Goal: Complete application form

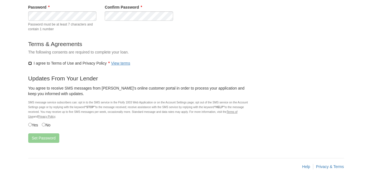
scroll to position [69, 0]
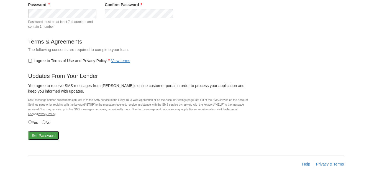
click at [41, 136] on button "Set Password" at bounding box center [43, 135] width 31 height 9
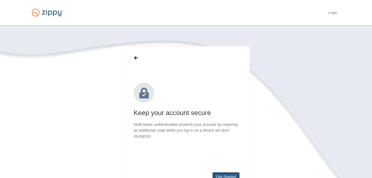
click at [221, 172] on button "Get Started" at bounding box center [225, 176] width 27 height 9
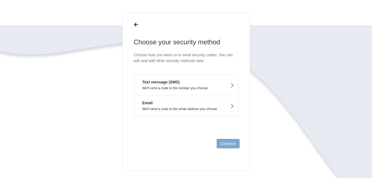
scroll to position [33, 0]
click at [183, 89] on p "We'll send a code to the number you choose" at bounding box center [186, 88] width 96 height 4
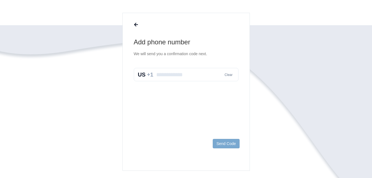
click at [178, 73] on input "text" at bounding box center [186, 74] width 105 height 13
type input "**********"
click at [228, 140] on button "Send Code" at bounding box center [226, 143] width 27 height 9
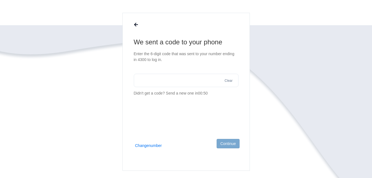
click at [155, 77] on input "text" at bounding box center [186, 80] width 105 height 13
type input "******"
click at [234, 141] on button "Continue" at bounding box center [227, 143] width 23 height 9
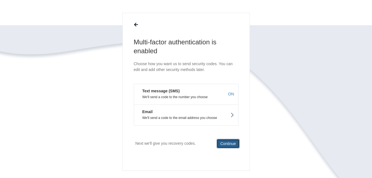
click at [234, 141] on button "Continue" at bounding box center [227, 143] width 23 height 9
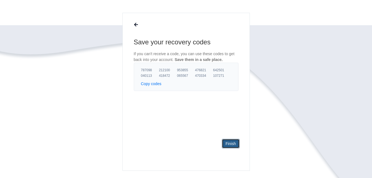
click at [234, 141] on link "Finish" at bounding box center [230, 143] width 17 height 9
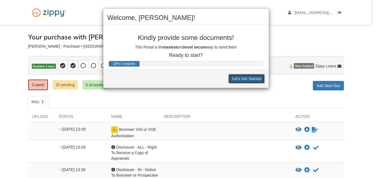
click at [248, 79] on button "Let's Get Started" at bounding box center [246, 78] width 36 height 9
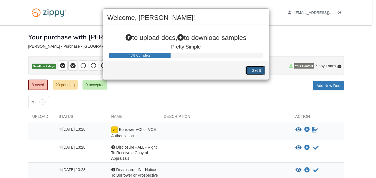
click at [257, 71] on button "I Get It" at bounding box center [254, 70] width 19 height 9
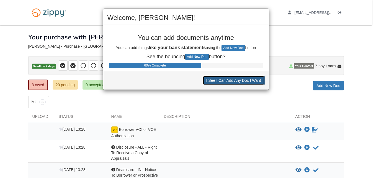
click at [220, 81] on button "I See I Can Add Any Doc I Want" at bounding box center [234, 80] width 62 height 9
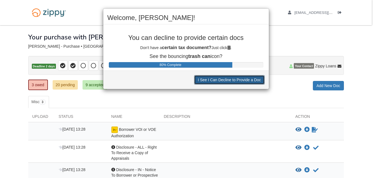
click at [239, 78] on button "I See I Can Decline to Provide a Doc" at bounding box center [229, 79] width 70 height 9
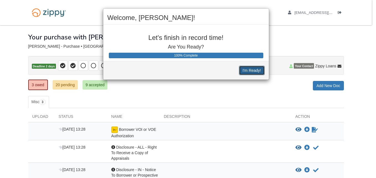
click at [250, 69] on button "I'm Ready!" at bounding box center [251, 70] width 25 height 9
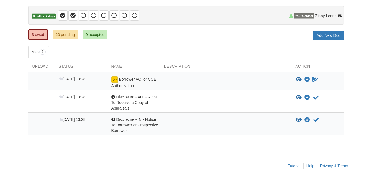
scroll to position [52, 0]
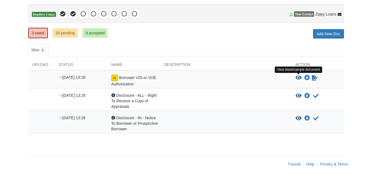
click at [298, 78] on icon "View Borrower VOI or VOE Authorization" at bounding box center [298, 78] width 6 height 6
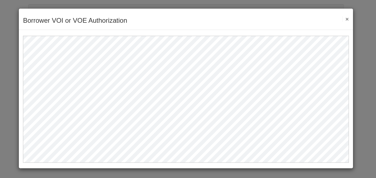
click at [347, 19] on button "×" at bounding box center [345, 19] width 6 height 6
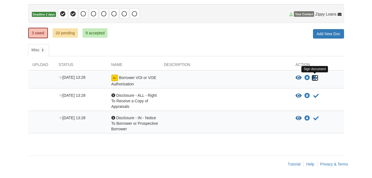
click at [314, 78] on icon "Sign Form" at bounding box center [315, 78] width 6 height 6
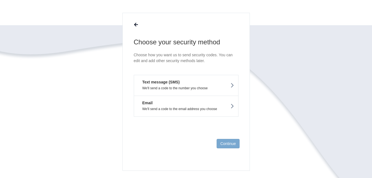
scroll to position [33, 0]
click at [187, 87] on p "We'll send a code to the number you choose" at bounding box center [186, 88] width 96 height 4
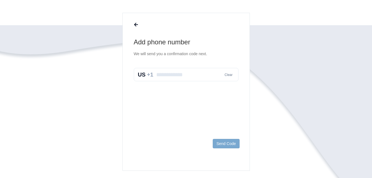
click at [174, 70] on input "text" at bounding box center [186, 74] width 105 height 13
type input "**********"
click at [222, 142] on button "Send Code" at bounding box center [226, 143] width 27 height 9
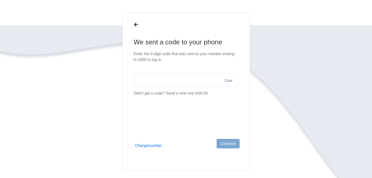
click at [154, 82] on input "text" at bounding box center [186, 80] width 105 height 13
type input "******"
click at [224, 145] on button "Continue" at bounding box center [227, 143] width 23 height 9
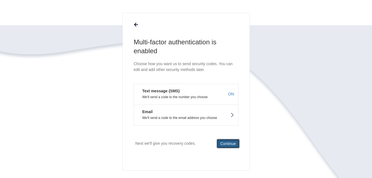
click at [224, 145] on button "Continue" at bounding box center [227, 143] width 23 height 9
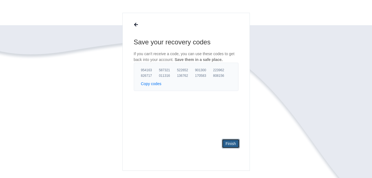
click at [224, 145] on link "Finish" at bounding box center [230, 143] width 17 height 9
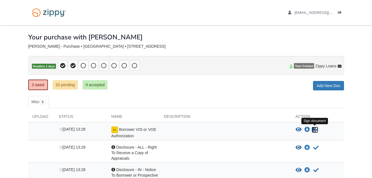
click at [312, 130] on icon "Sign Form" at bounding box center [315, 130] width 6 height 6
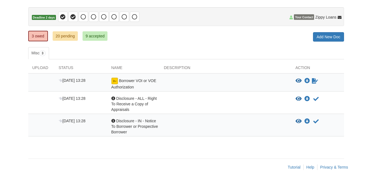
scroll to position [52, 0]
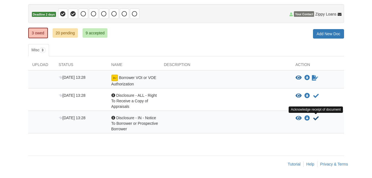
click at [316, 120] on icon "Acknowledge receipt of document" at bounding box center [316, 118] width 6 height 6
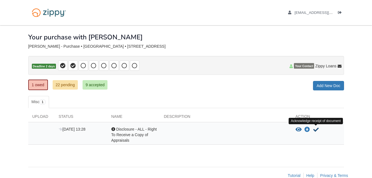
click at [315, 128] on icon "Acknowledge receipt of document" at bounding box center [316, 130] width 6 height 6
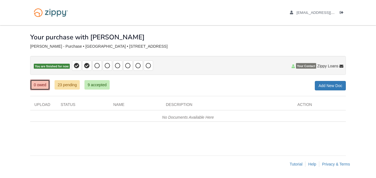
click at [39, 86] on link "0 owed" at bounding box center [40, 84] width 20 height 11
